Goal: Task Accomplishment & Management: Manage account settings

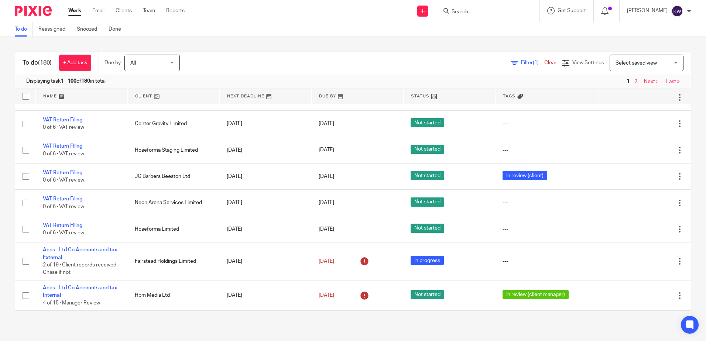
drag, startPoint x: 0, startPoint y: 0, endPoint x: 236, endPoint y: 78, distance: 248.5
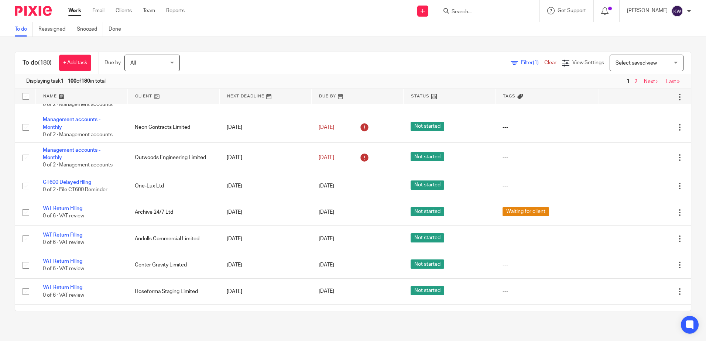
click at [470, 13] on input "Search" at bounding box center [484, 12] width 66 height 7
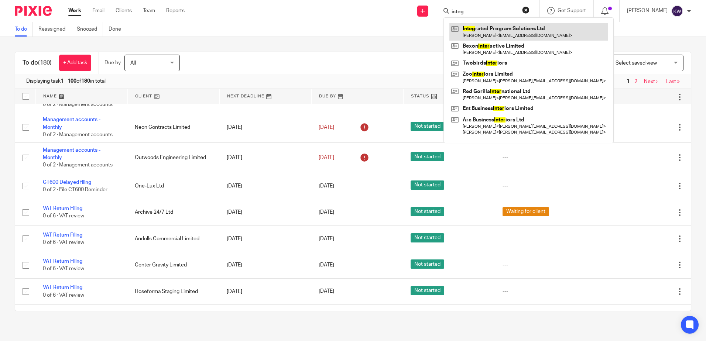
type input "integ"
click at [474, 28] on link at bounding box center [529, 31] width 158 height 17
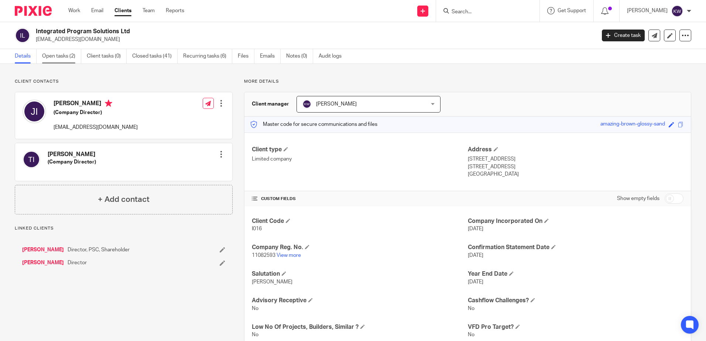
click at [64, 55] on link "Open tasks (2)" at bounding box center [61, 56] width 39 height 14
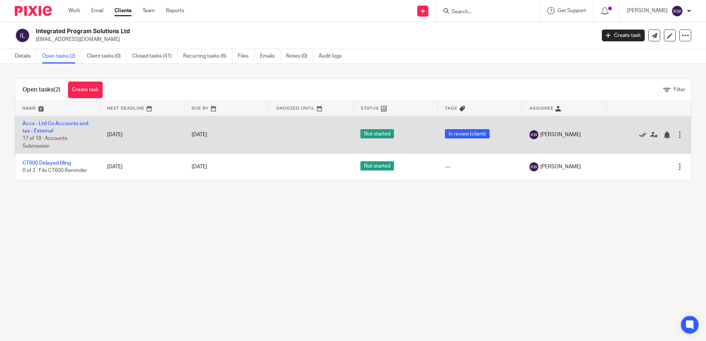
click at [639, 134] on icon at bounding box center [642, 135] width 7 height 7
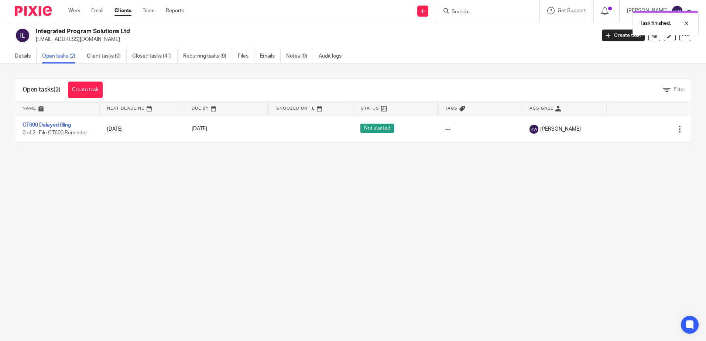
click at [632, 134] on div "Edit task Delete" at bounding box center [649, 129] width 70 height 18
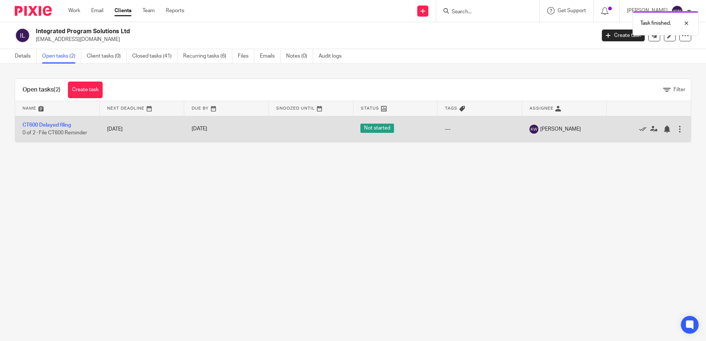
click at [627, 129] on div at bounding box center [645, 129] width 62 height 7
click at [639, 126] on icon at bounding box center [642, 129] width 7 height 7
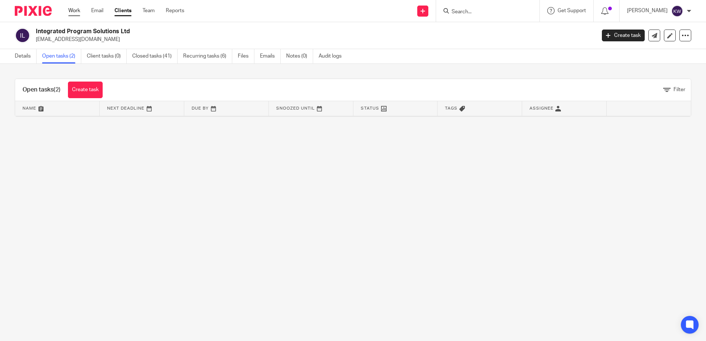
click at [69, 8] on link "Work" at bounding box center [74, 10] width 12 height 7
